Goal: Information Seeking & Learning: Learn about a topic

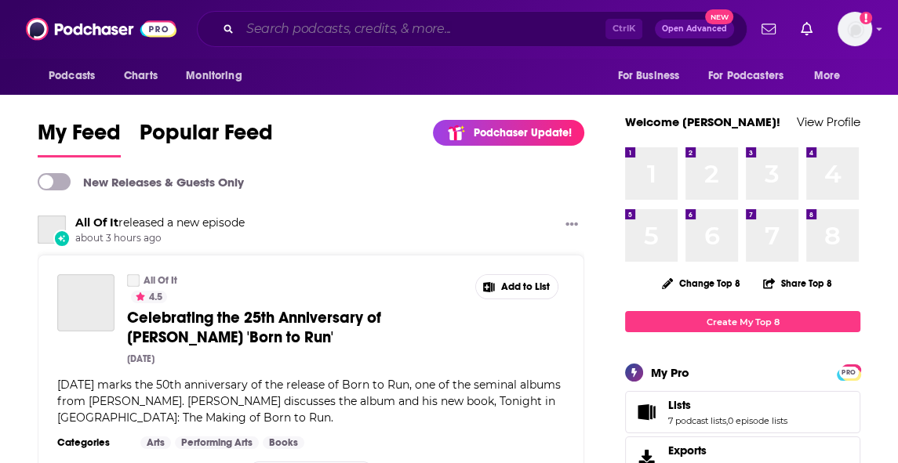
click at [442, 40] on input "Search podcasts, credits, & more..." at bounding box center [422, 28] width 365 height 25
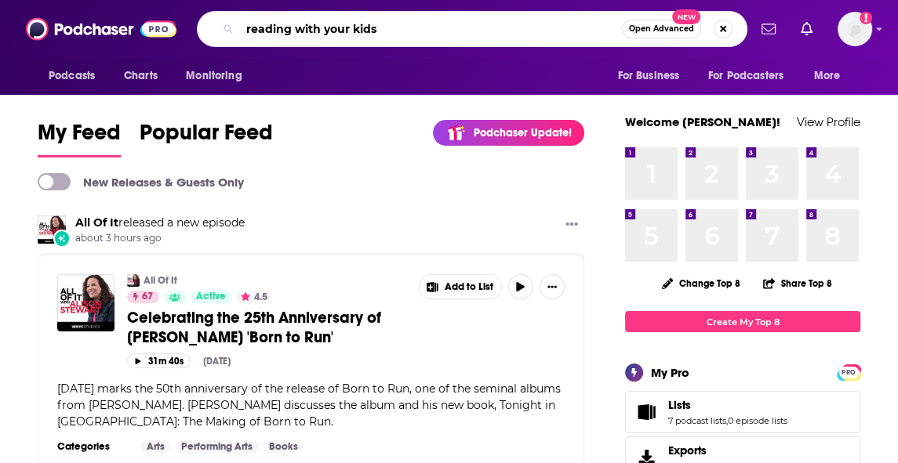
type input "reading with your kids"
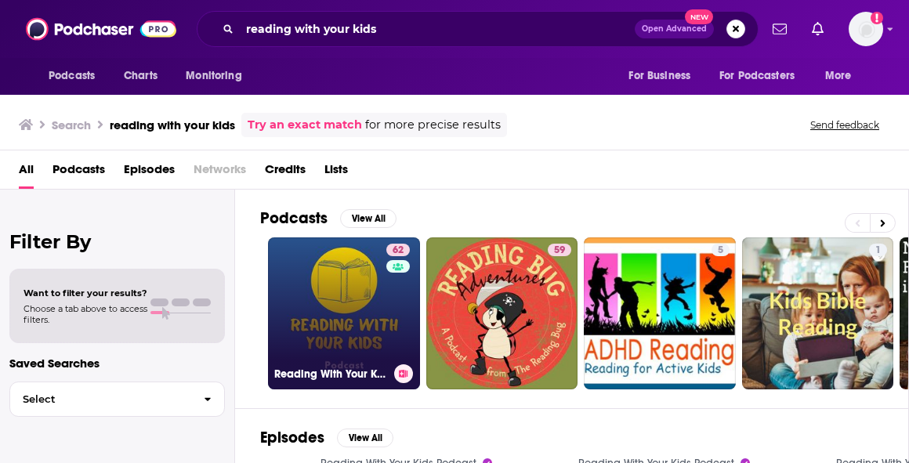
click at [357, 281] on link "62 Reading With Your Kids Podcast" at bounding box center [344, 314] width 152 height 152
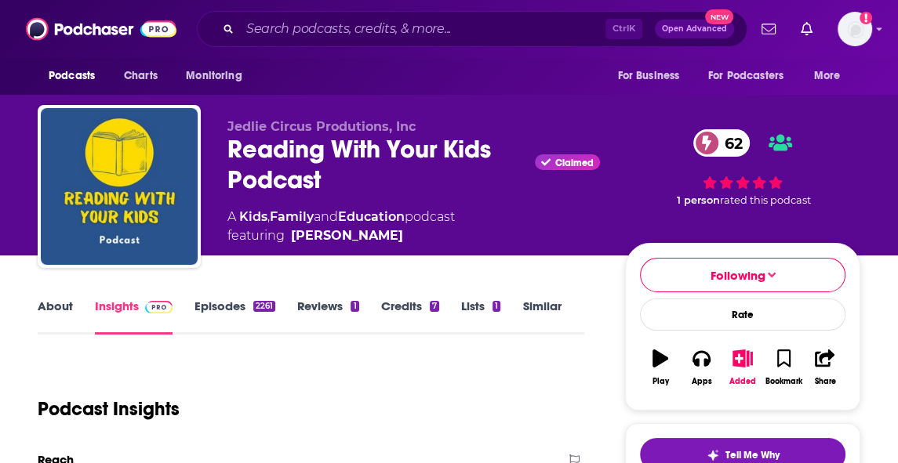
scroll to position [223, 0]
